Goal: Information Seeking & Learning: Understand process/instructions

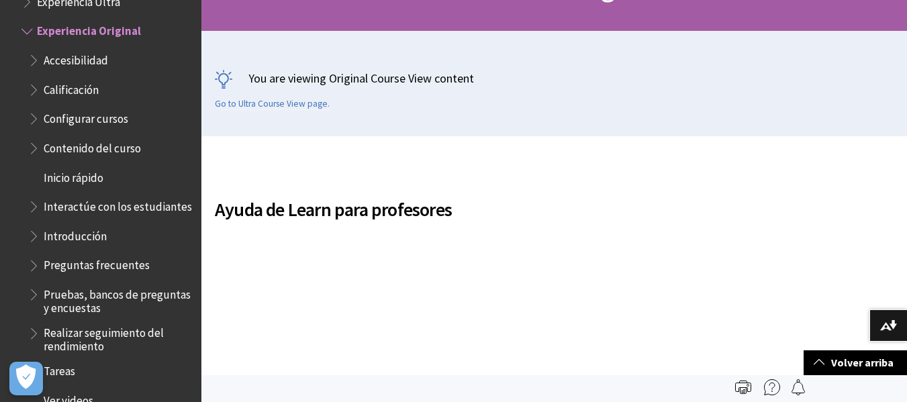
scroll to position [209, 0]
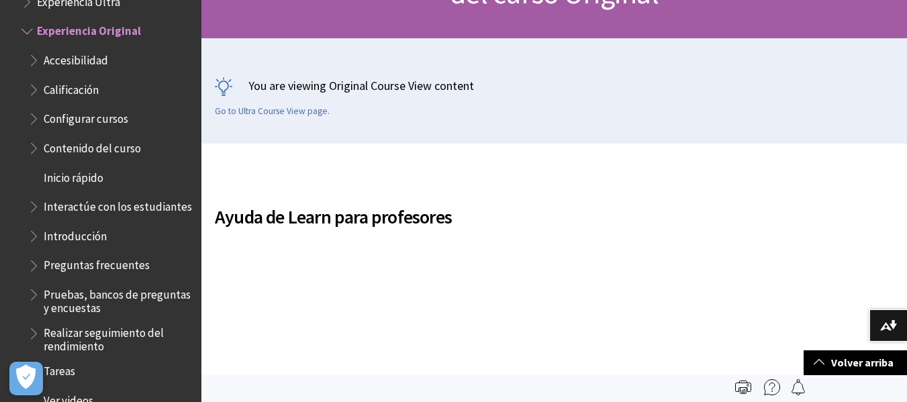
click at [89, 88] on span "Calificación" at bounding box center [71, 88] width 55 height 18
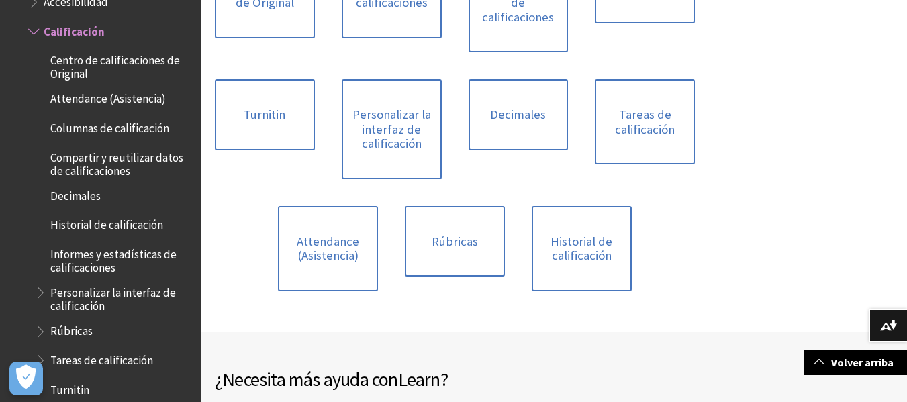
scroll to position [442, 0]
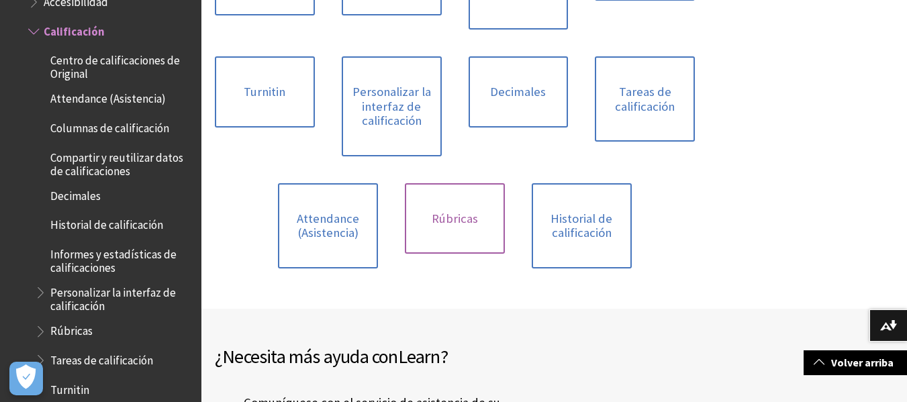
click at [456, 213] on link "Rúbricas" at bounding box center [455, 218] width 100 height 71
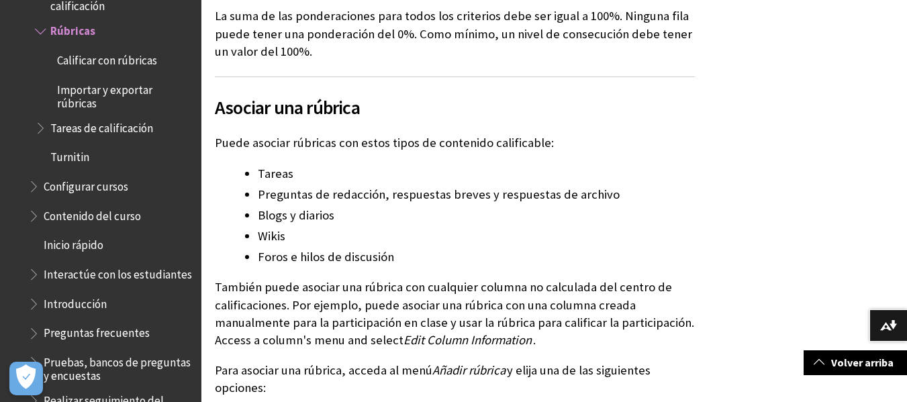
scroll to position [2139, 0]
